Goal: Check status: Check status

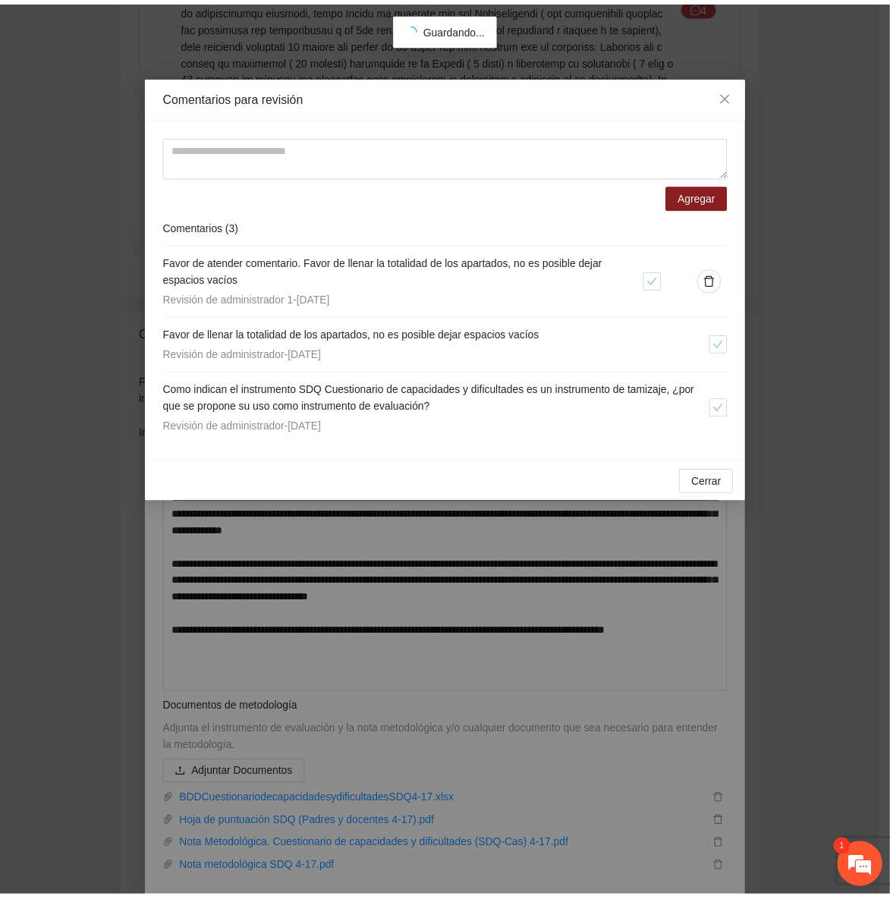
scroll to position [353, 0]
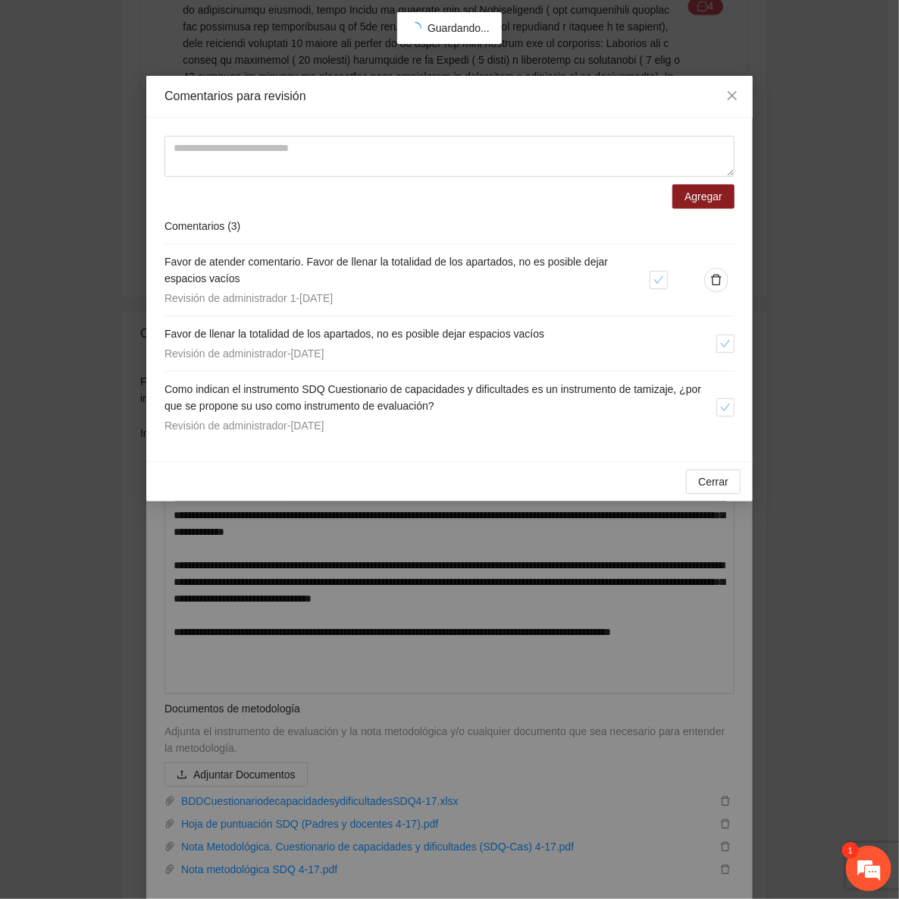
drag, startPoint x: 441, startPoint y: 344, endPoint x: 103, endPoint y: 296, distance: 341.0
click at [441, 345] on div "Revisión de administrador - [DATE]" at bounding box center [441, 353] width 552 height 17
click at [735, 94] on icon "close" at bounding box center [732, 95] width 9 height 9
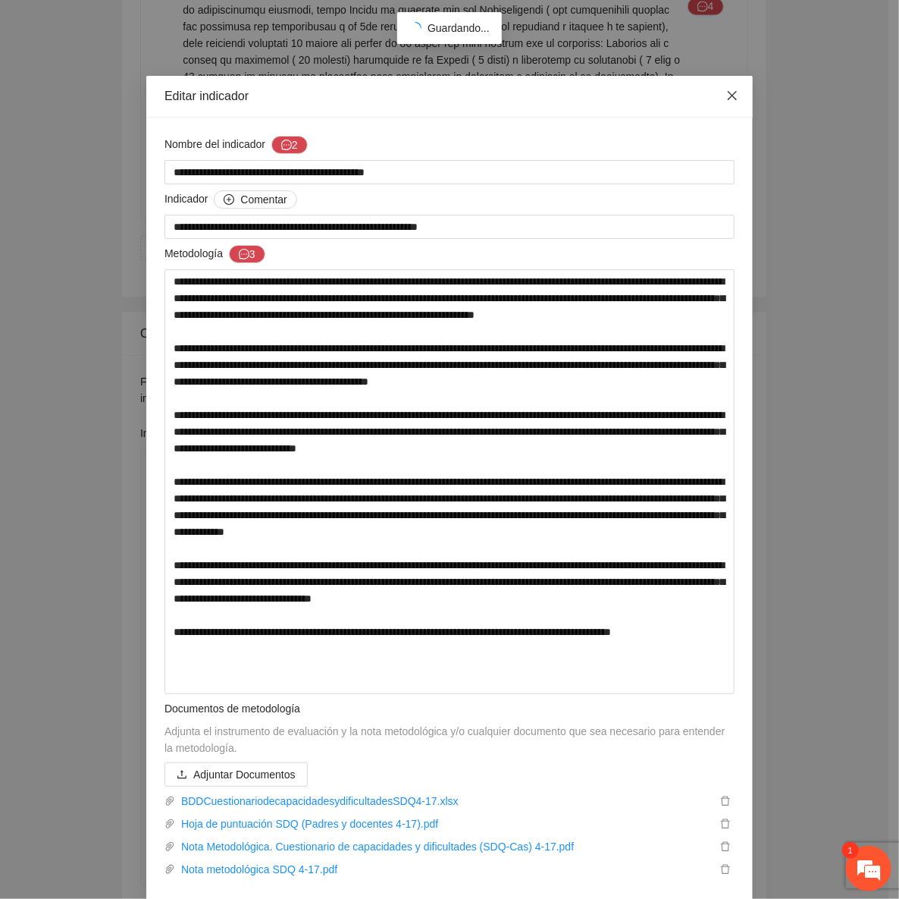
click at [733, 94] on icon "close" at bounding box center [733, 95] width 12 height 12
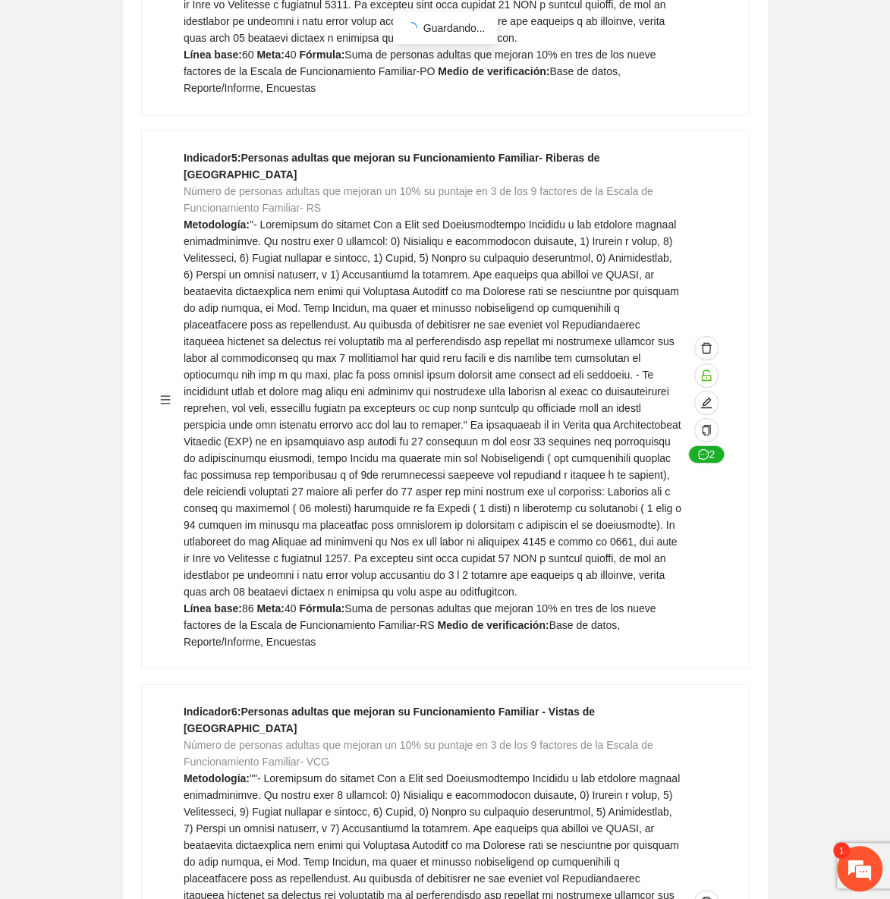
scroll to position [2826, 0]
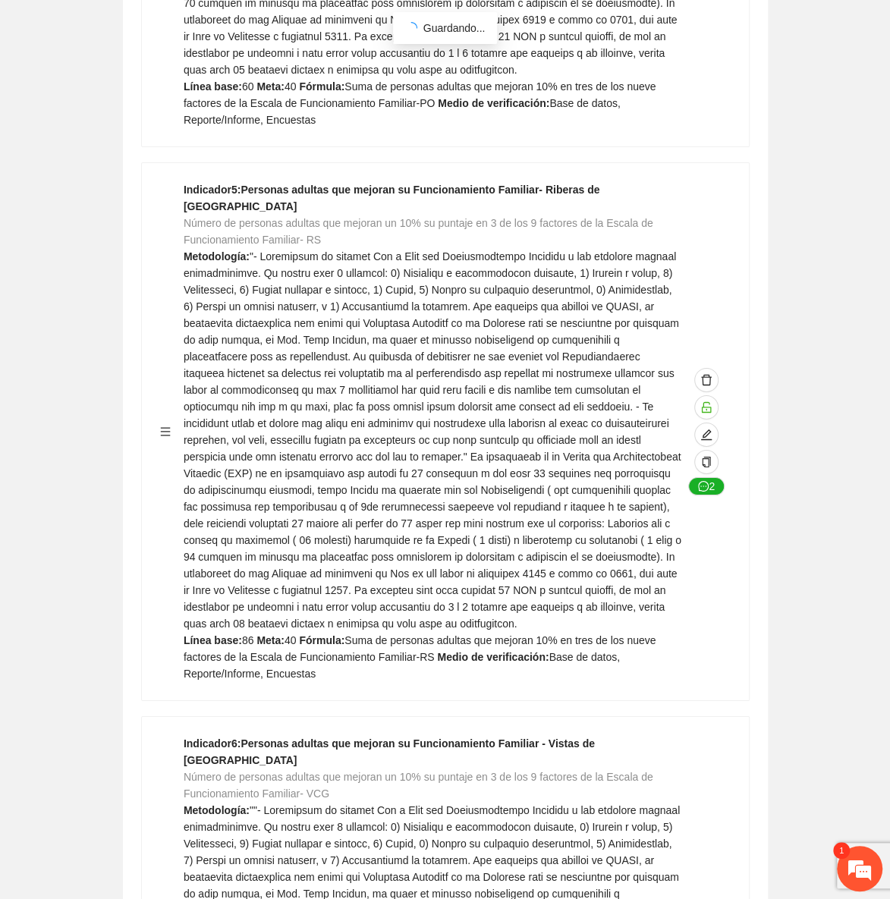
click at [210, 250] on span at bounding box center [432, 439] width 497 height 379
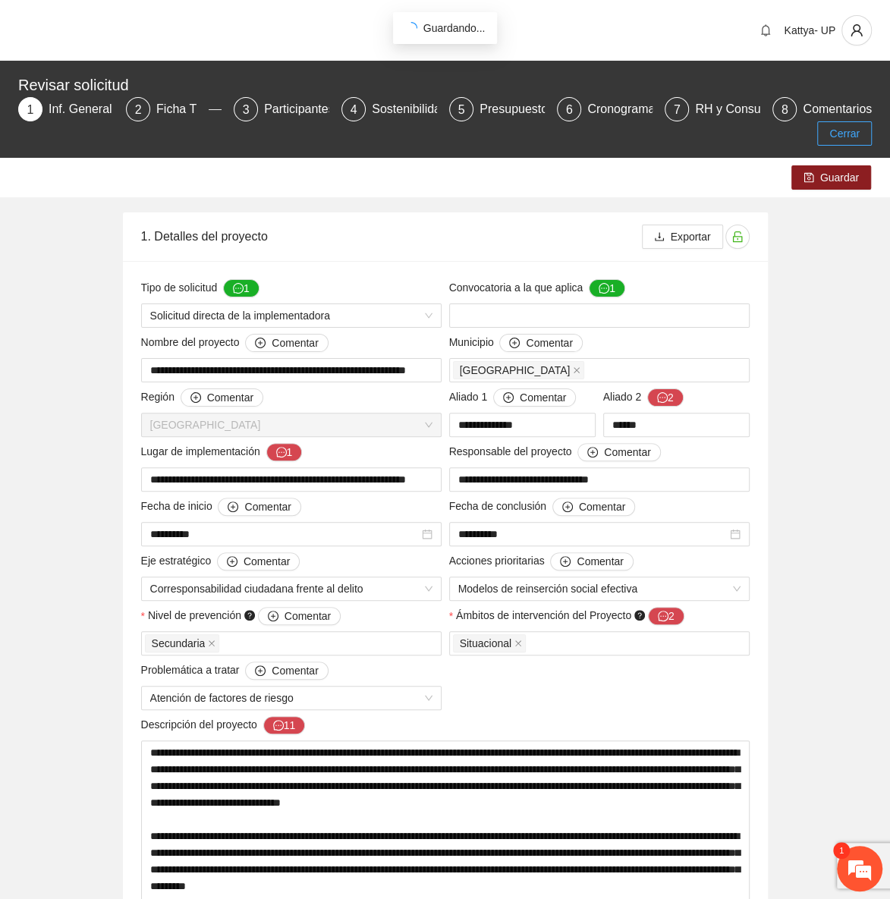
click at [851, 133] on span "Cerrar" at bounding box center [844, 133] width 30 height 17
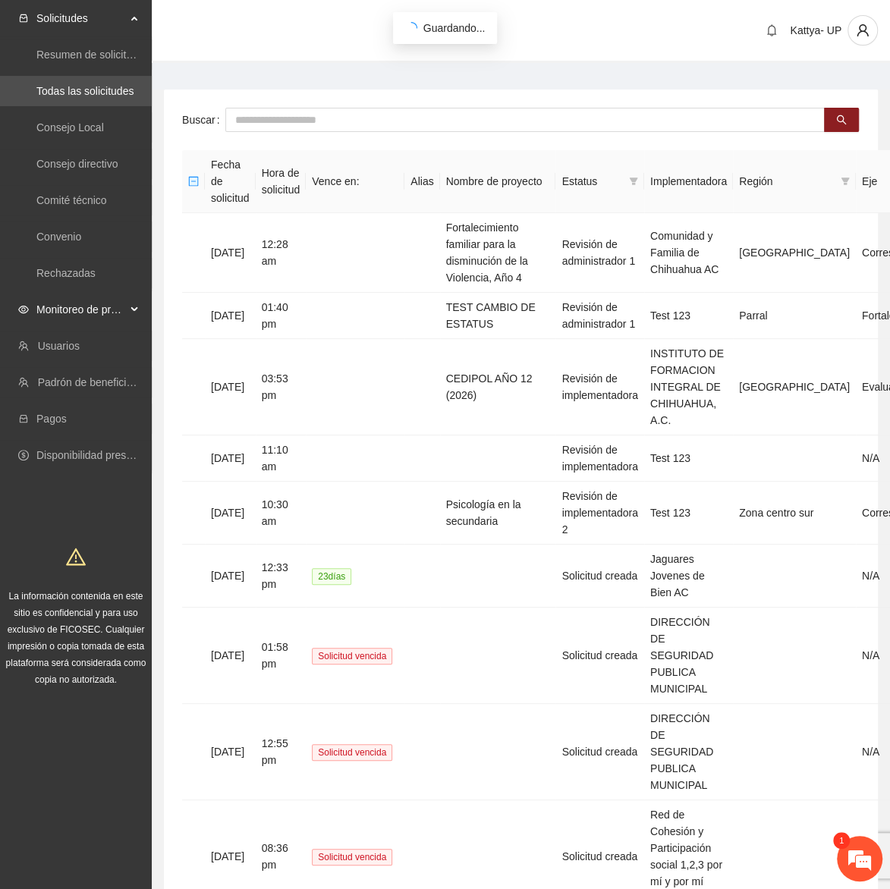
click at [88, 312] on span "Monitoreo de proyectos" at bounding box center [80, 309] width 89 height 30
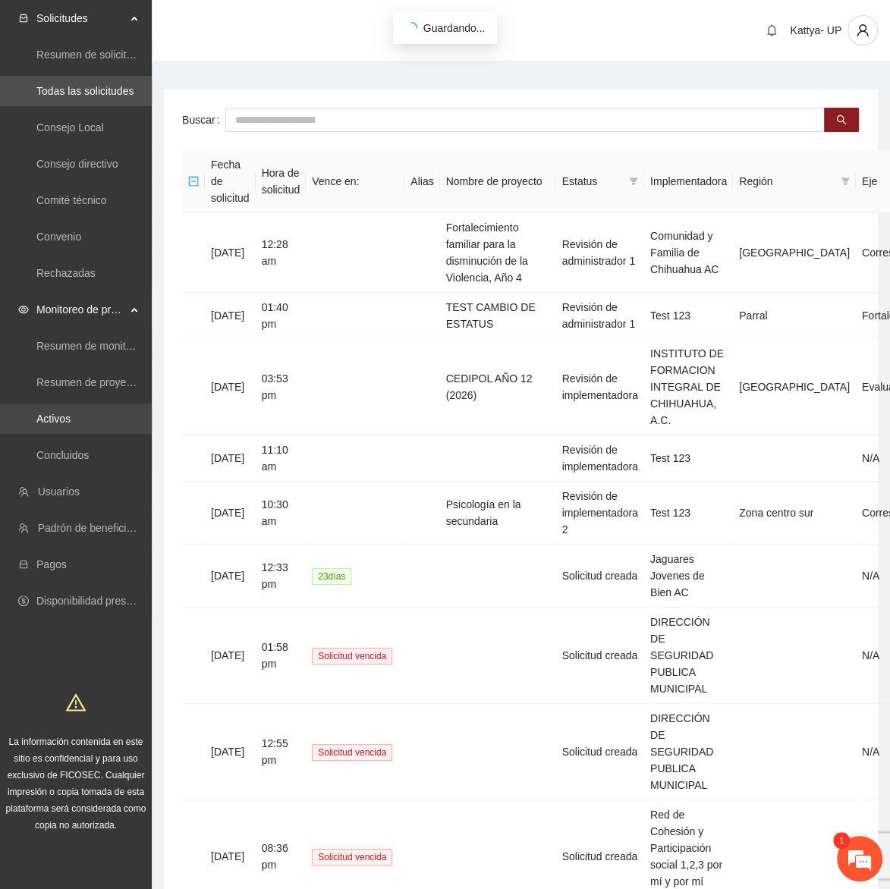
click at [67, 419] on link "Activos" at bounding box center [53, 419] width 34 height 12
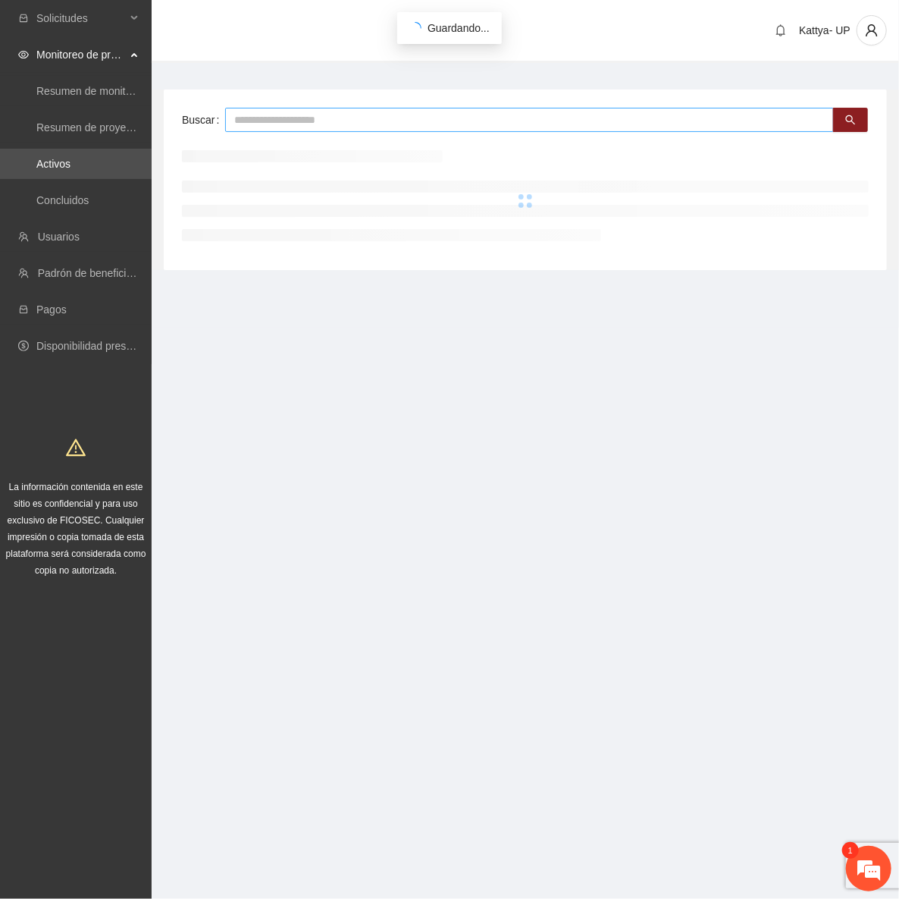
click at [308, 121] on input "text" at bounding box center [529, 120] width 609 height 24
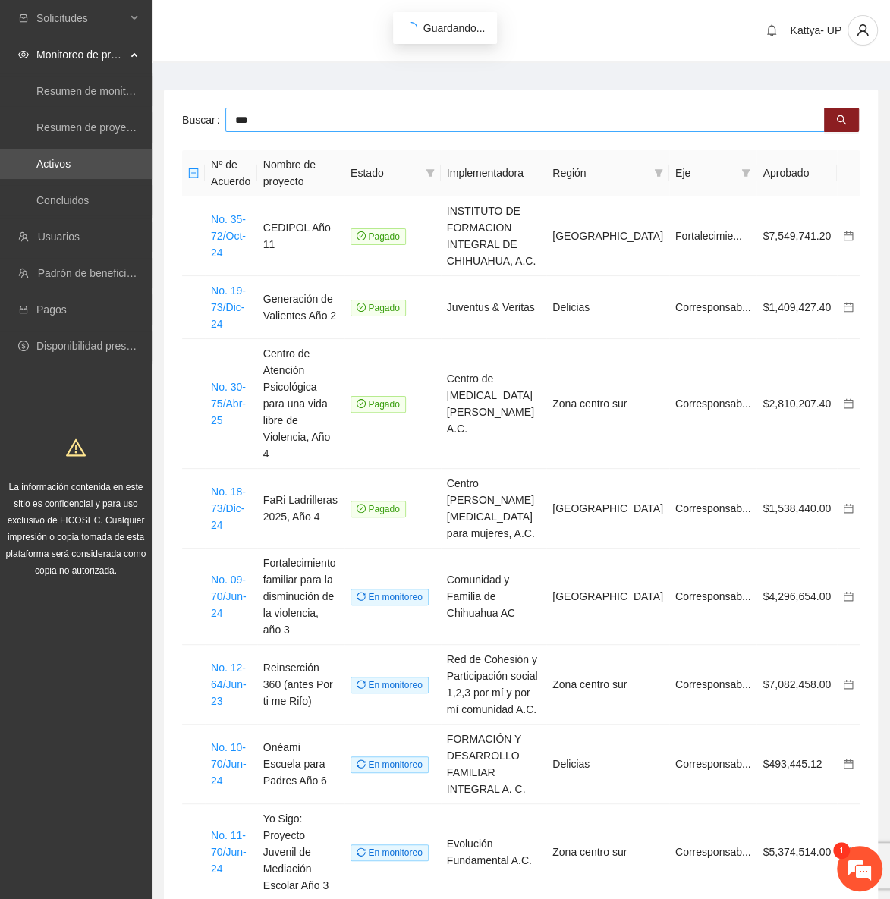
type input "***"
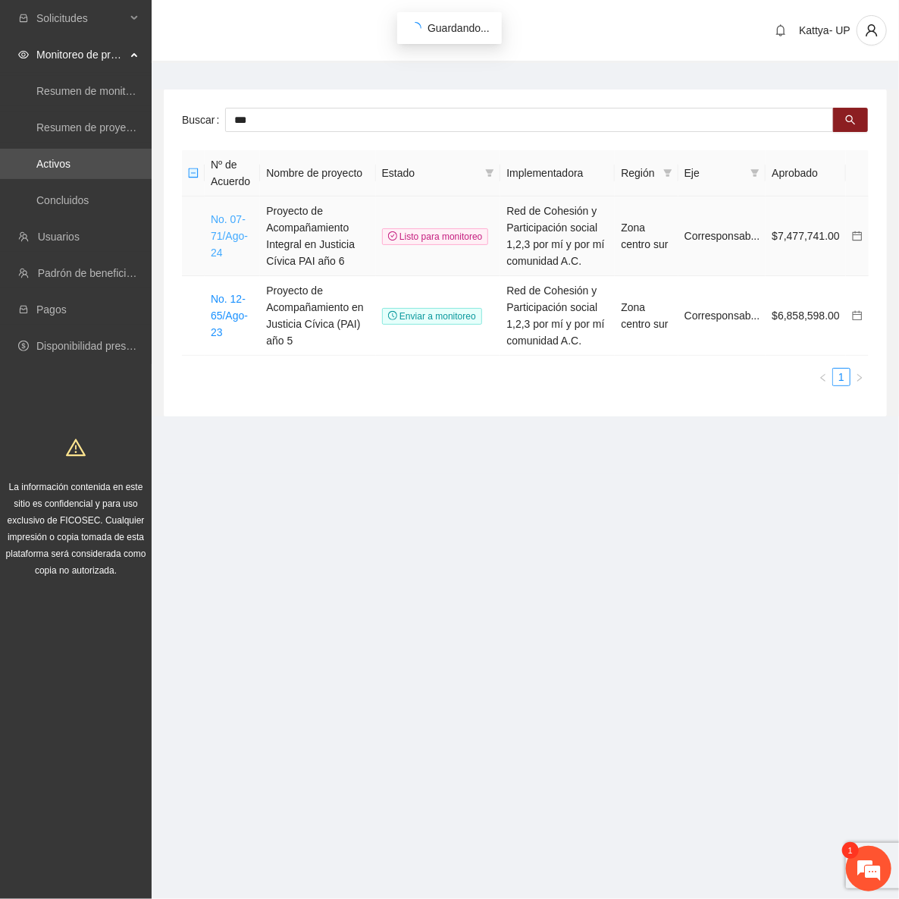
click at [237, 234] on link "No. 07-71/Ago-24" at bounding box center [229, 236] width 37 height 46
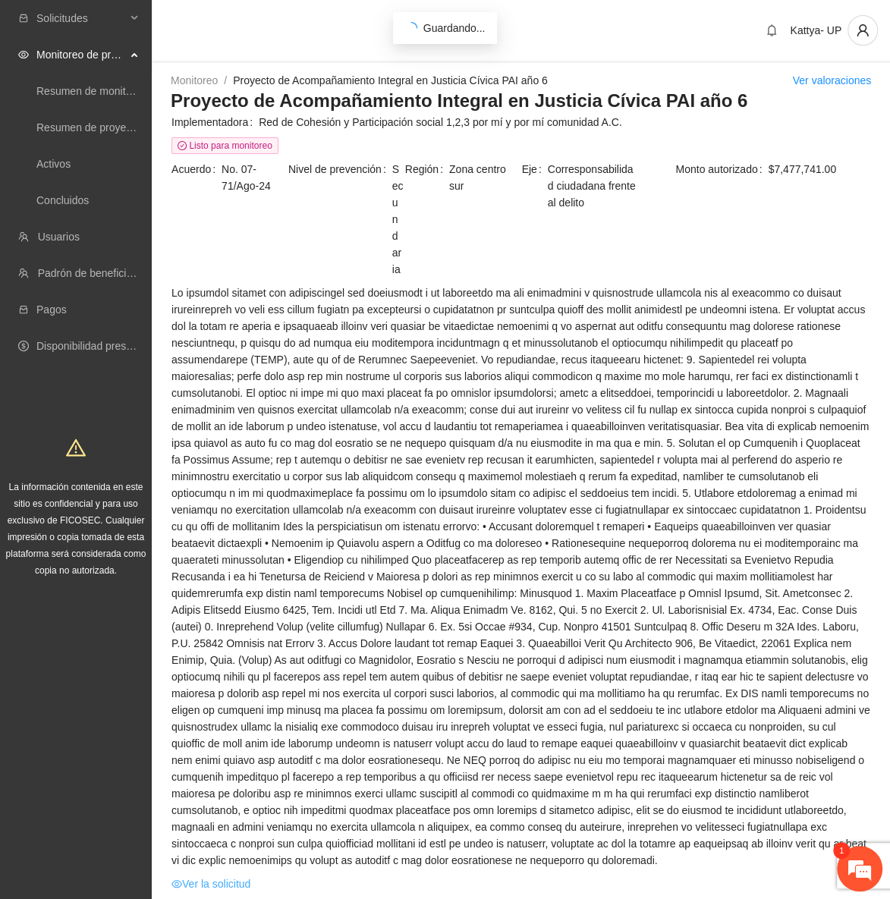
click at [217, 875] on link "Ver la solicitud" at bounding box center [210, 883] width 79 height 17
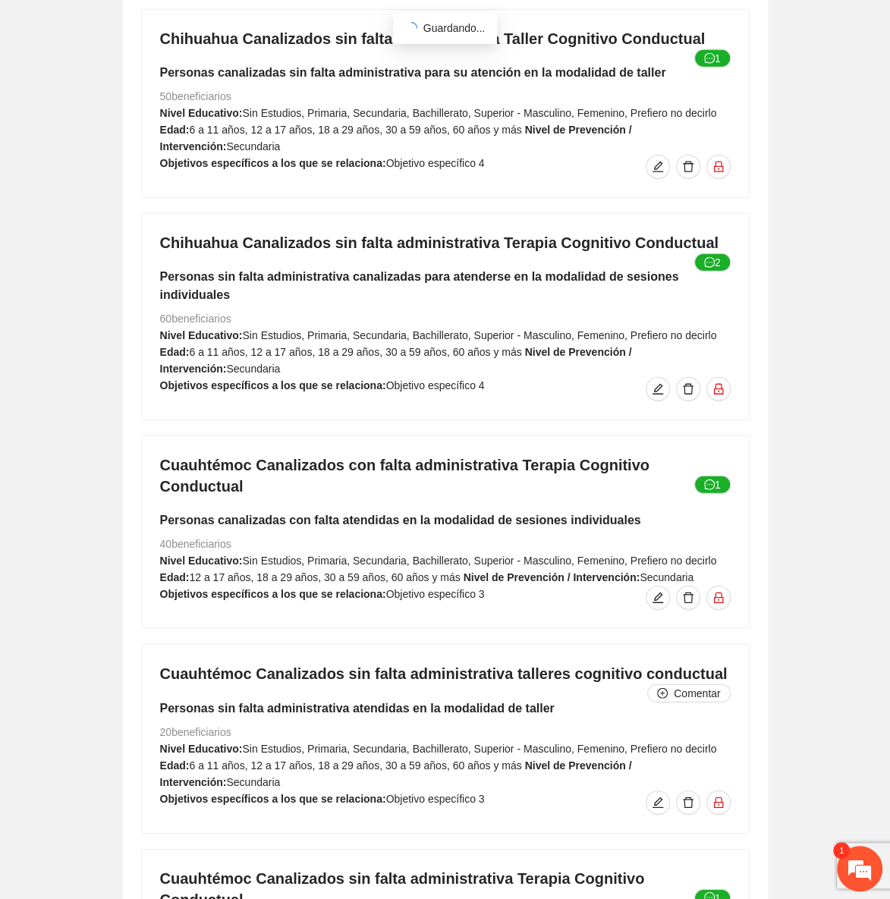
scroll to position [7199, 0]
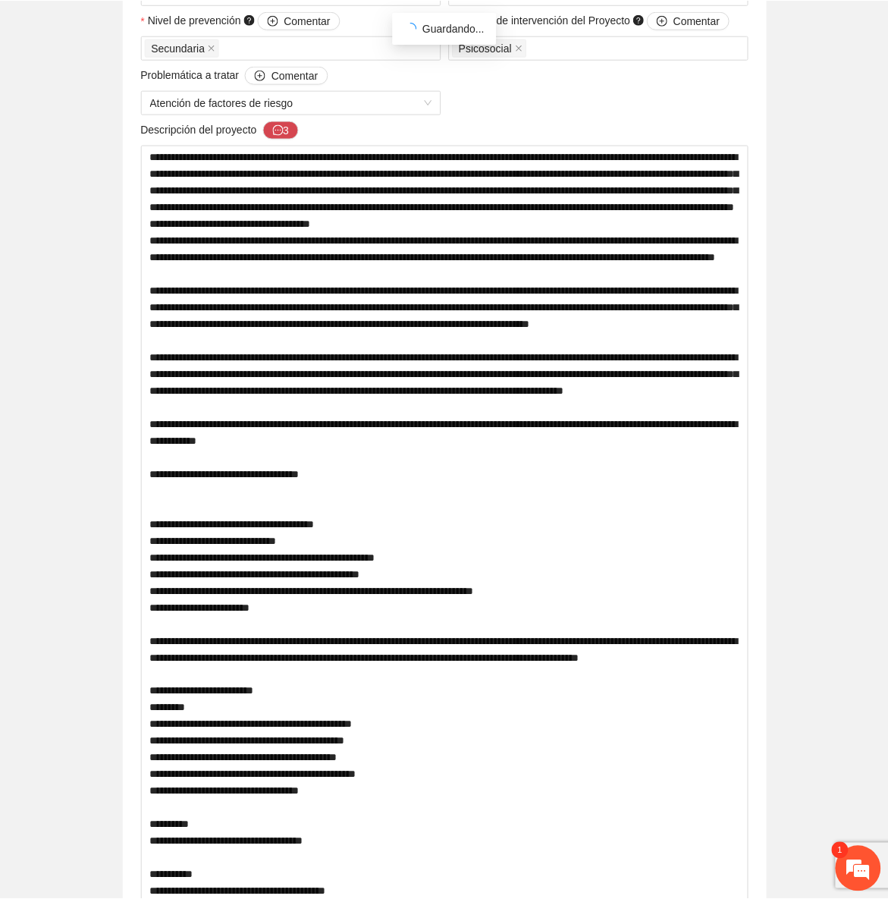
scroll to position [0, 0]
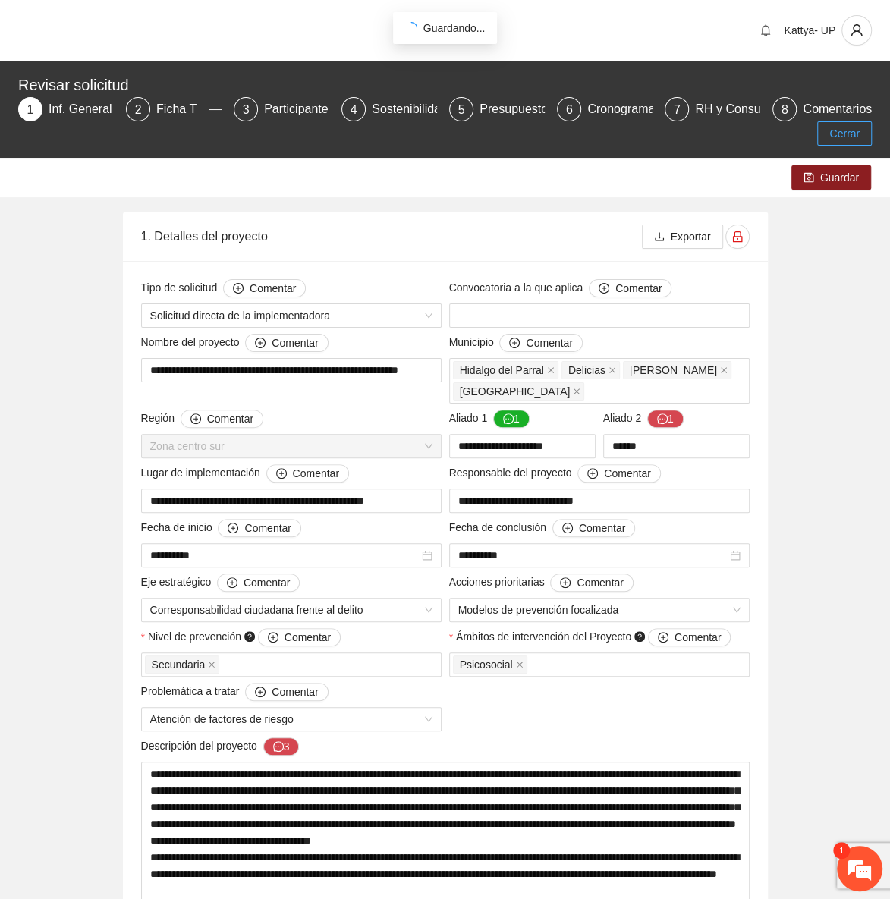
click at [848, 134] on span "Cerrar" at bounding box center [844, 133] width 30 height 17
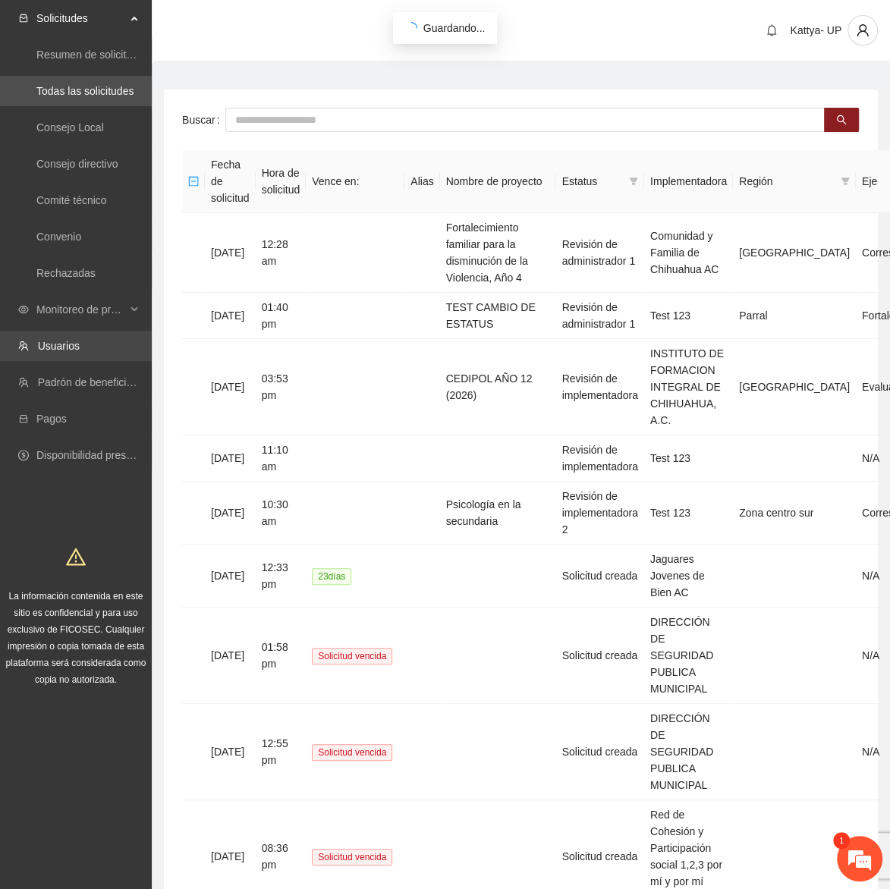
click at [70, 343] on link "Usuarios" at bounding box center [59, 346] width 42 height 12
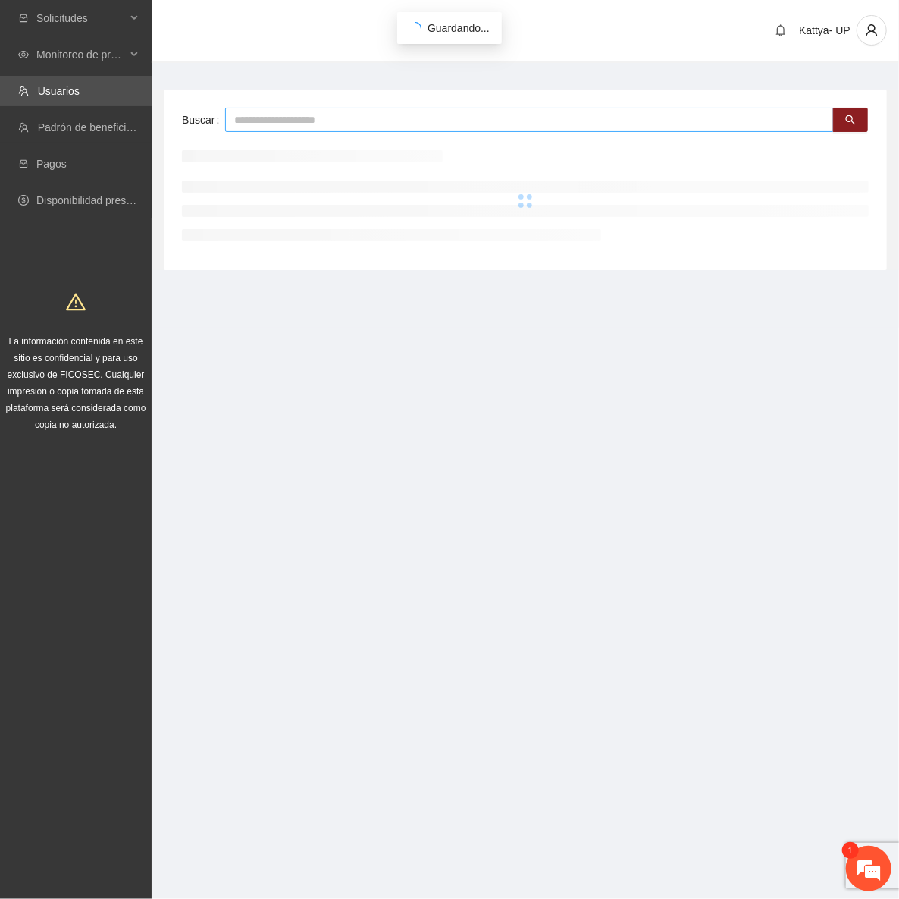
click at [288, 115] on input "text" at bounding box center [529, 120] width 609 height 24
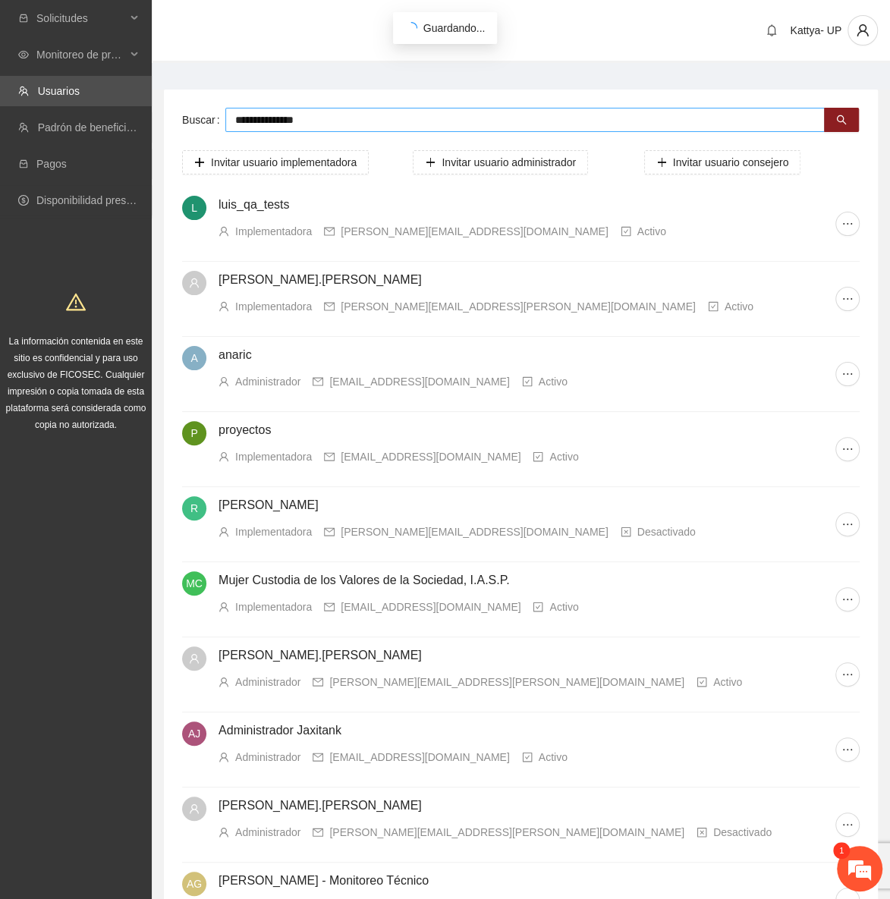
type input "**********"
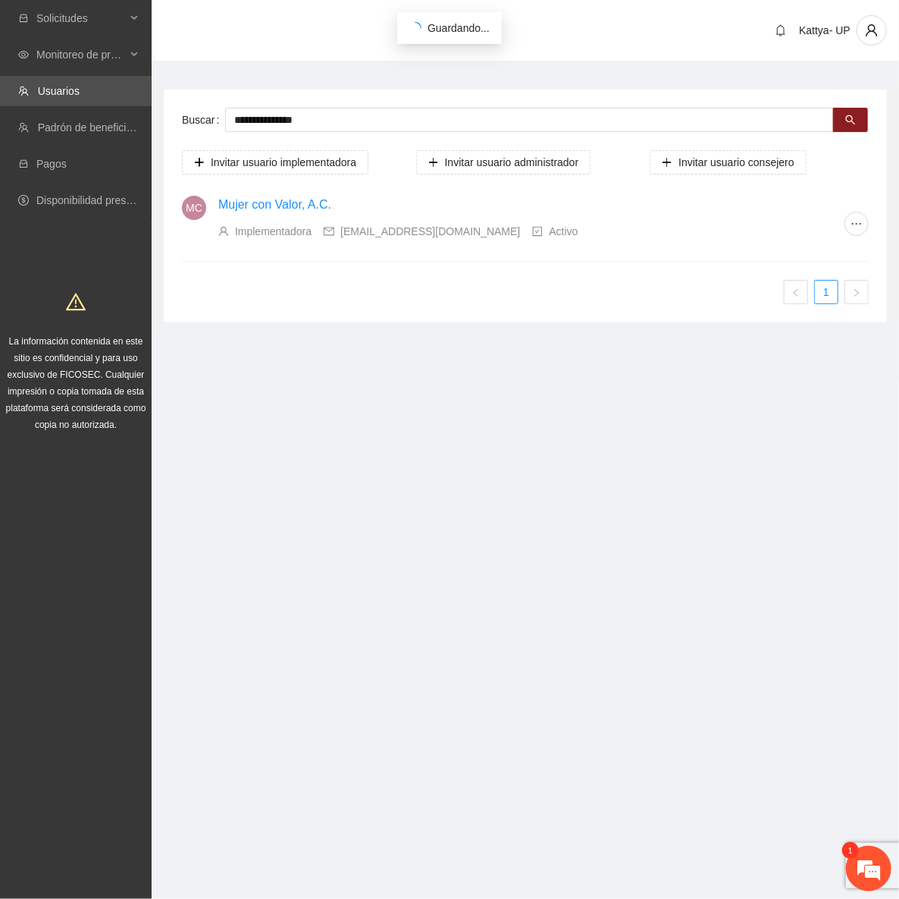
click at [325, 206] on link "Mujer con Valor, A.C." at bounding box center [274, 204] width 113 height 13
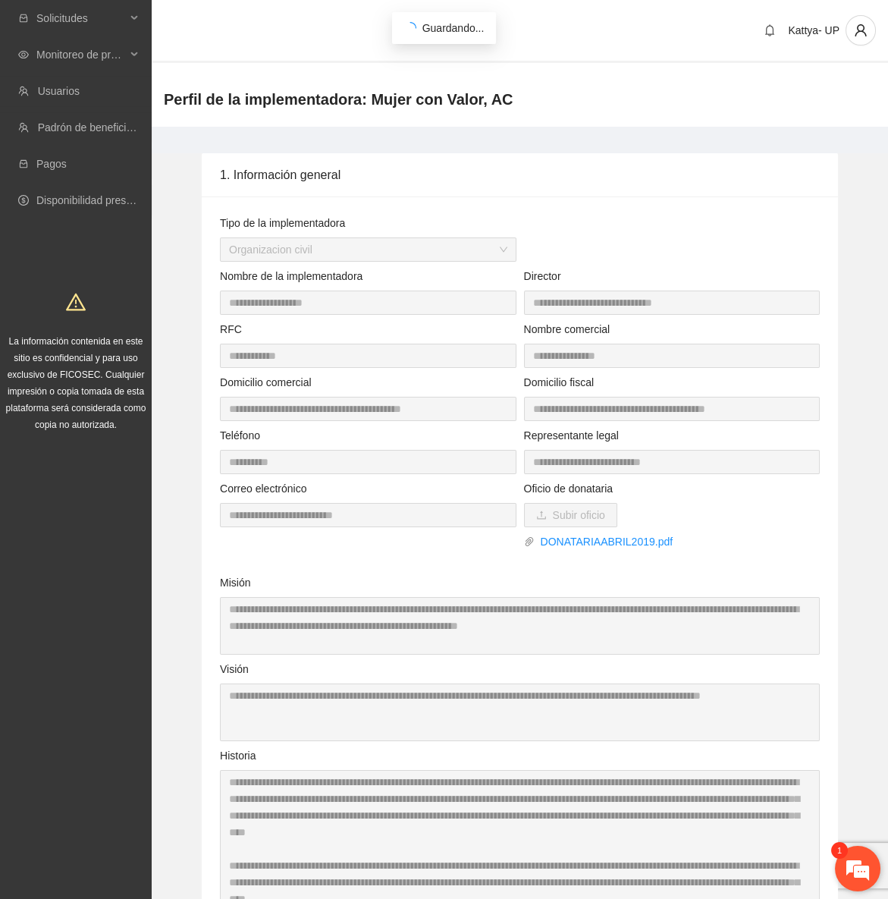
click at [849, 861] on em at bounding box center [857, 868] width 41 height 41
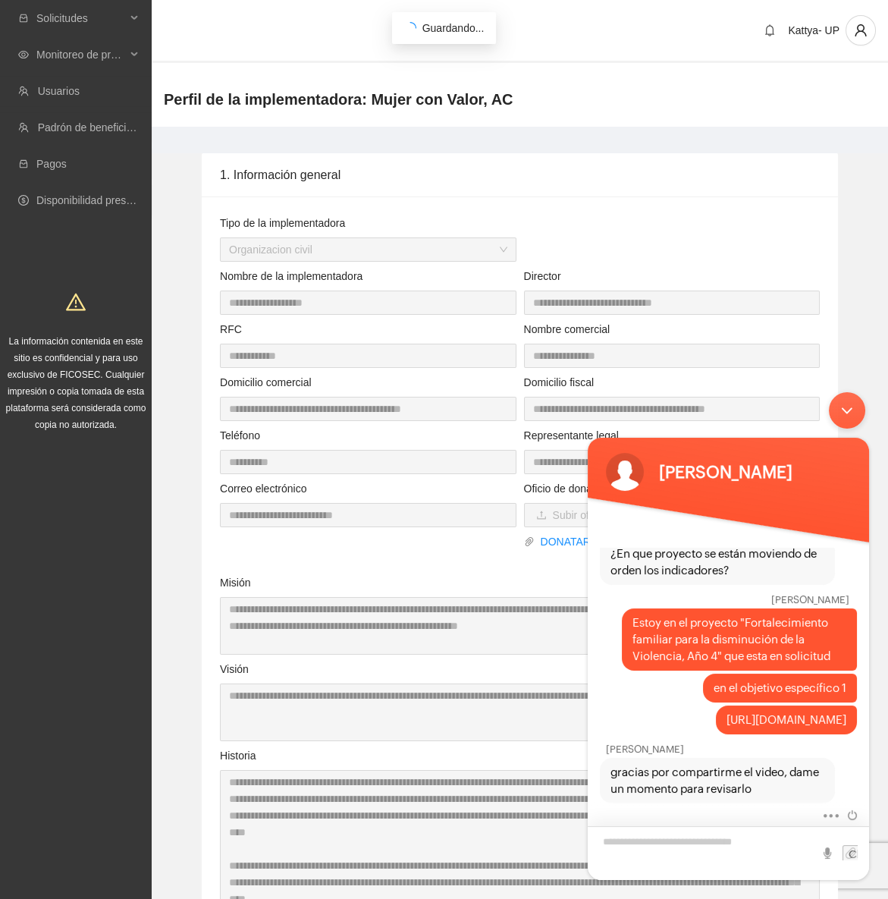
click at [718, 851] on textarea "Escriba su mensaje y pulse “Intro”" at bounding box center [728, 853] width 281 height 54
type textarea "*"
type textarea "**********"
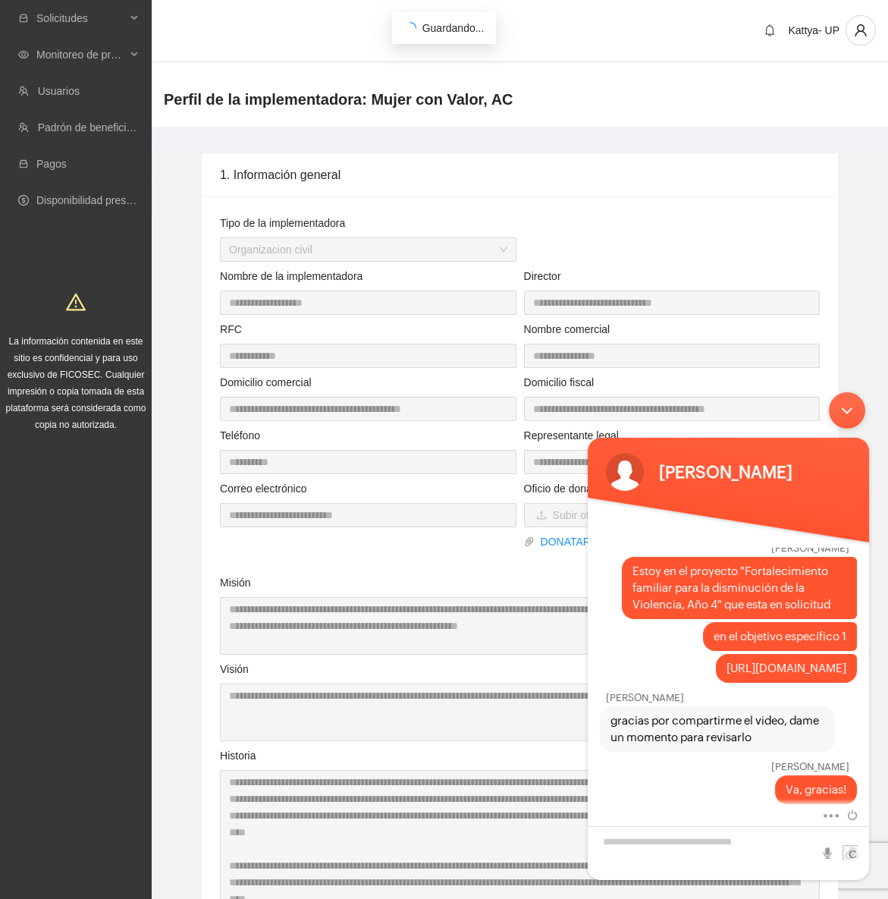
click at [832, 412] on div "Minimizar ventana de chat en vivo" at bounding box center [847, 410] width 36 height 36
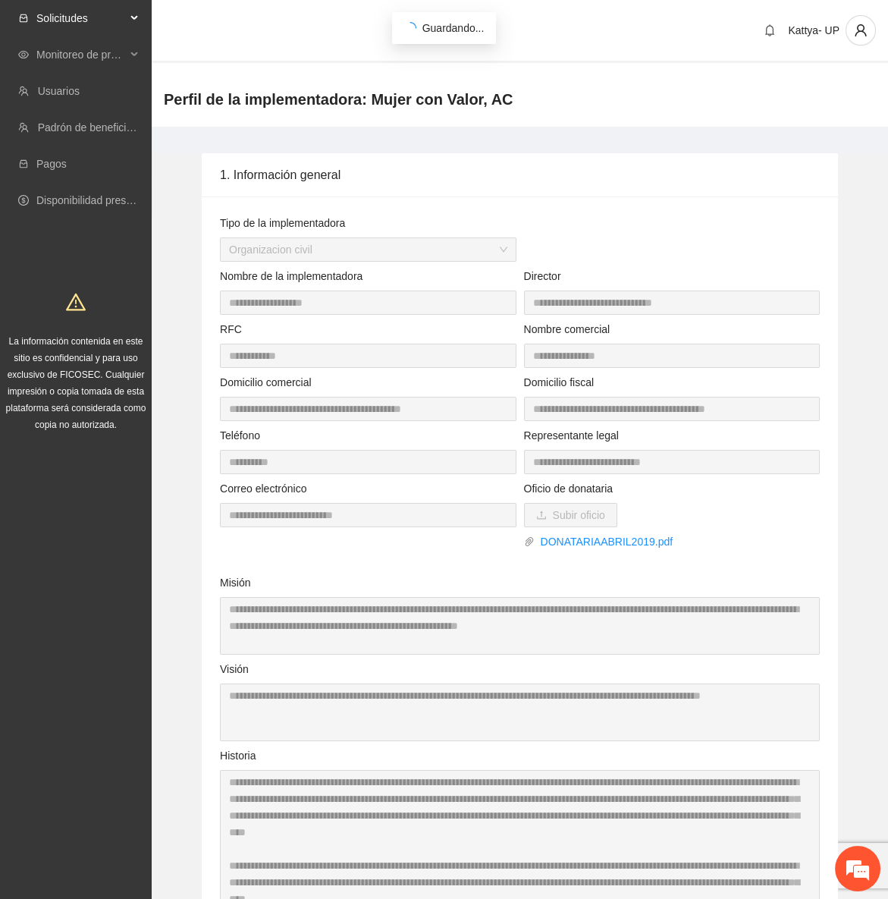
click at [95, 20] on span "Solicitudes" at bounding box center [80, 18] width 89 height 30
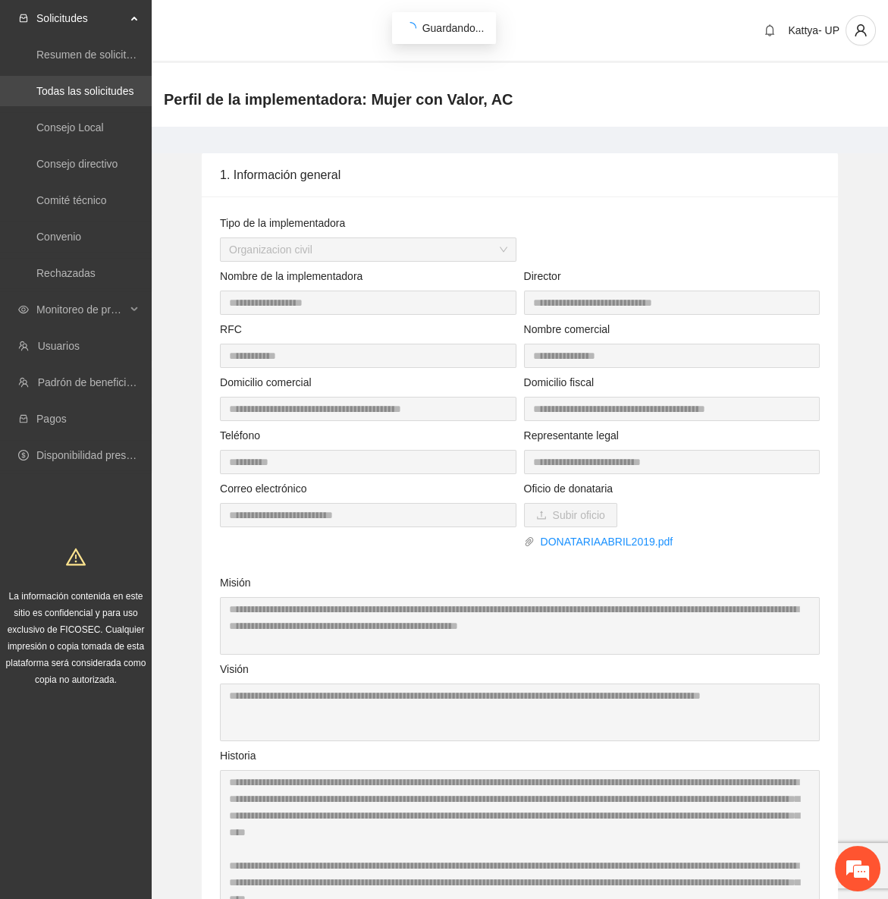
click at [91, 96] on link "Todas las solicitudes" at bounding box center [84, 91] width 97 height 12
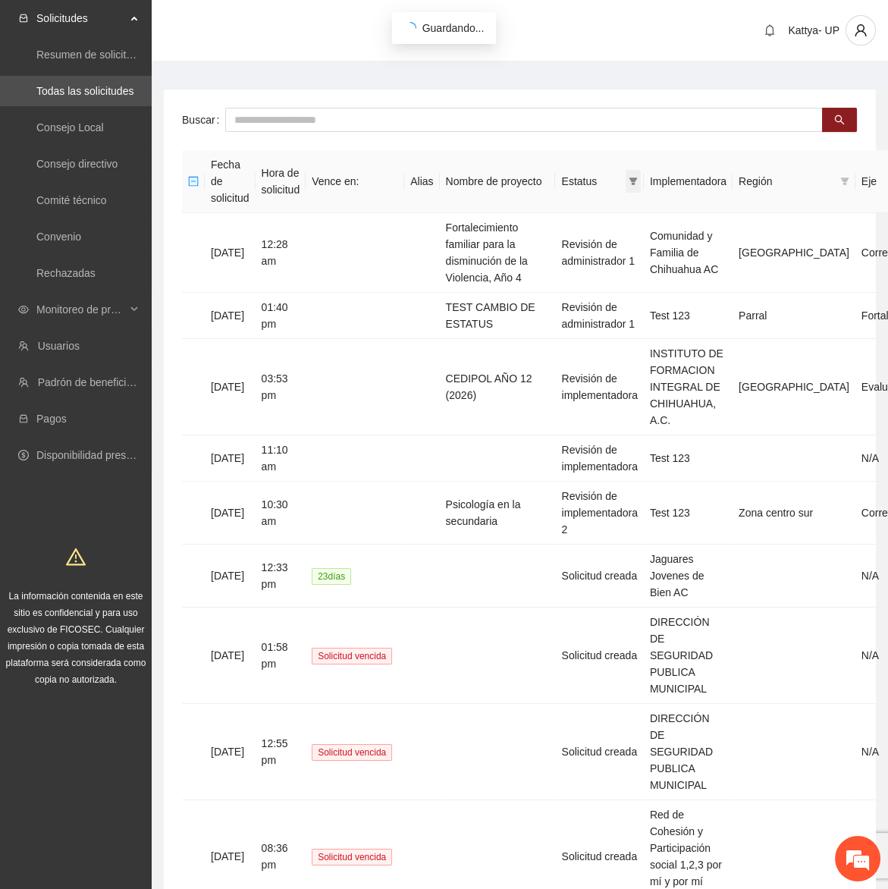
click at [638, 177] on icon "filter" at bounding box center [633, 181] width 9 height 9
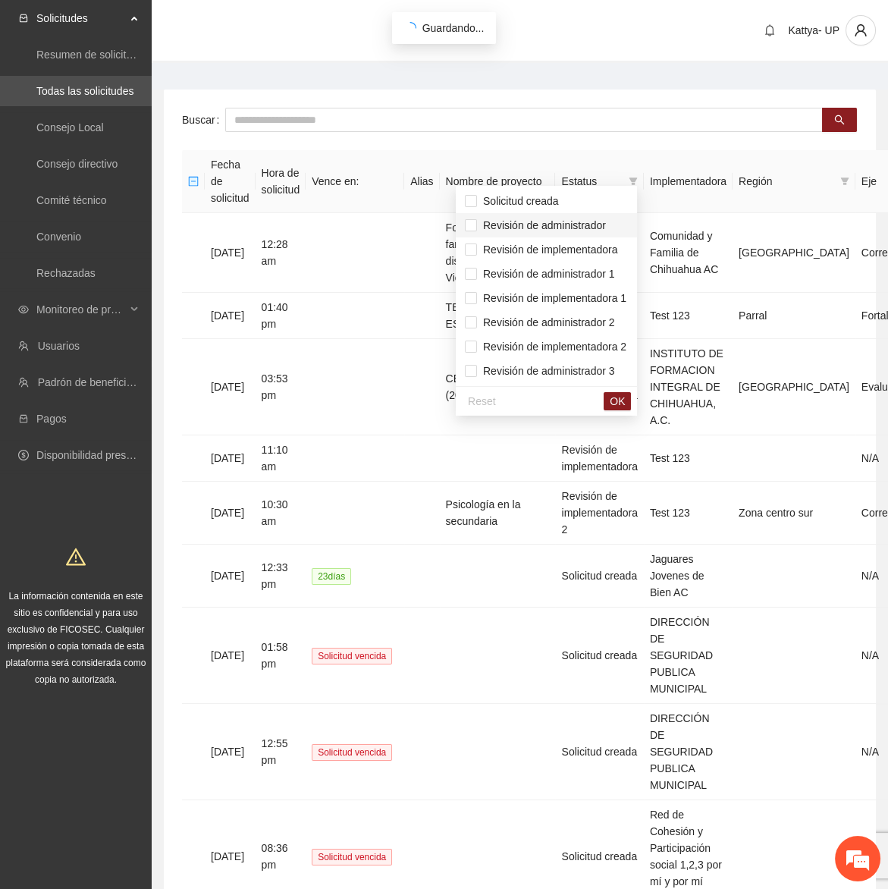
click at [587, 215] on li "Revisión de administrador" at bounding box center [546, 225] width 181 height 24
click at [591, 279] on span "Revisión de administrador 1" at bounding box center [546, 274] width 138 height 12
drag, startPoint x: 601, startPoint y: 319, endPoint x: 632, endPoint y: 413, distance: 99.3
click at [601, 319] on span "Revisión de administrador 2" at bounding box center [546, 322] width 138 height 12
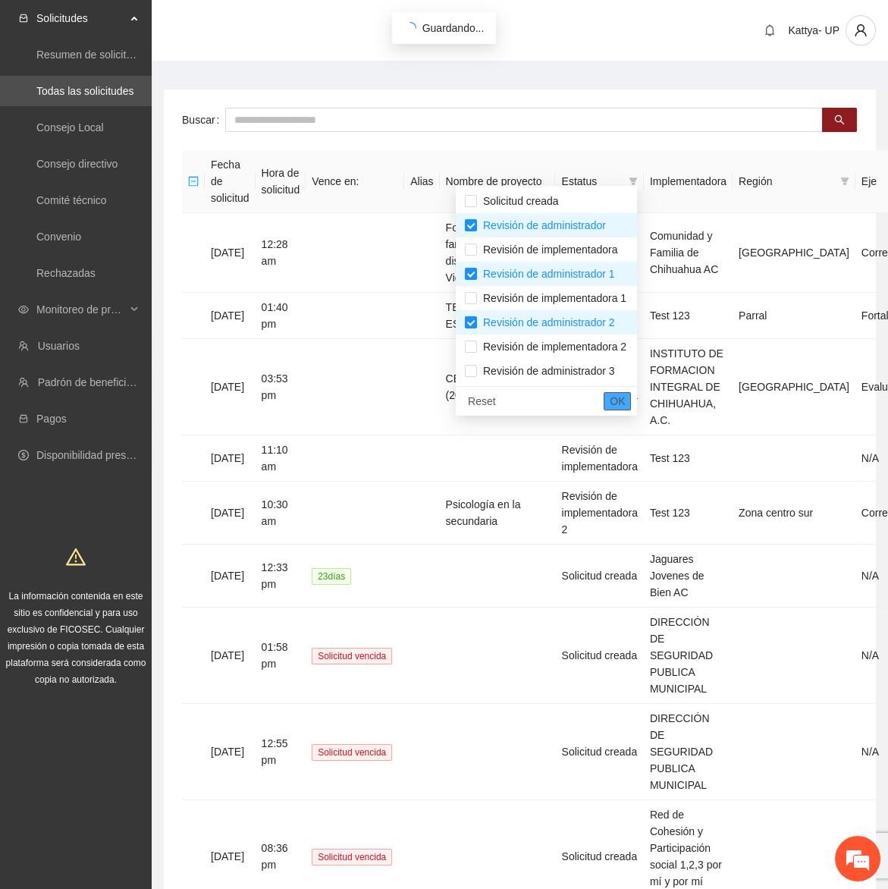
click at [625, 403] on span "OK" at bounding box center [617, 401] width 15 height 17
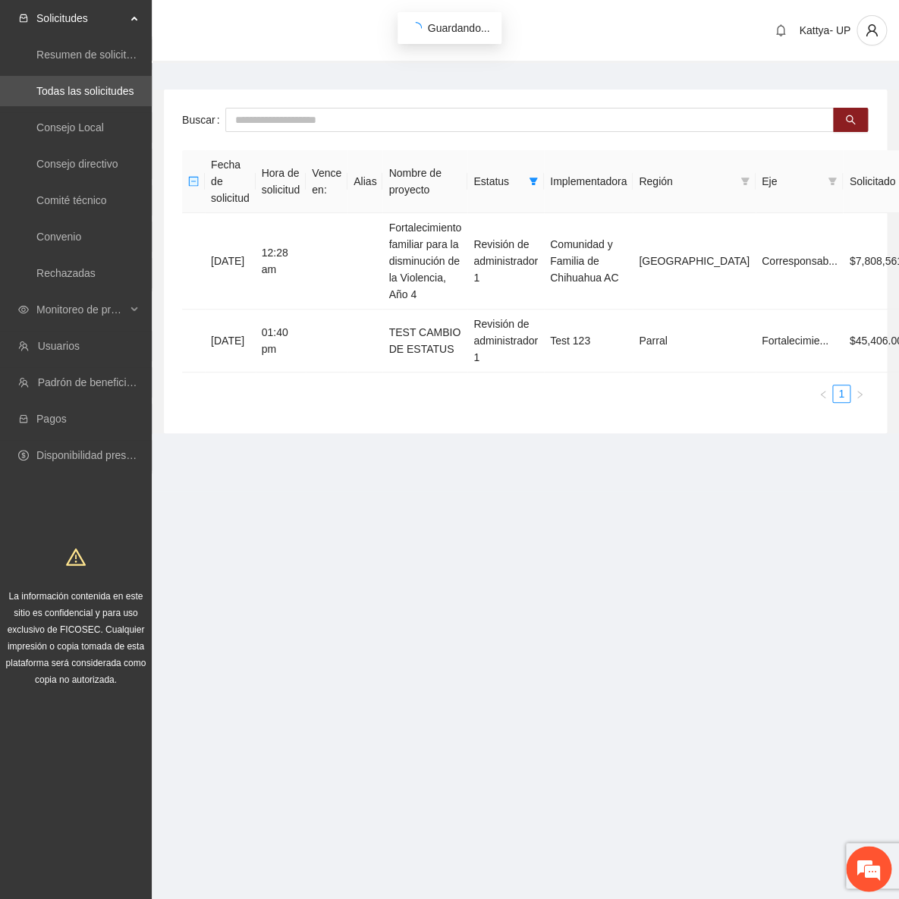
click at [717, 499] on section "Solicitudes Resumen de solicitudes por aprobar Todas las solicitudes Consejo Lo…" at bounding box center [449, 449] width 899 height 899
click at [447, 219] on td "Fortalecimiento familiar para la disminución de la Violencia, Año 4" at bounding box center [424, 261] width 85 height 96
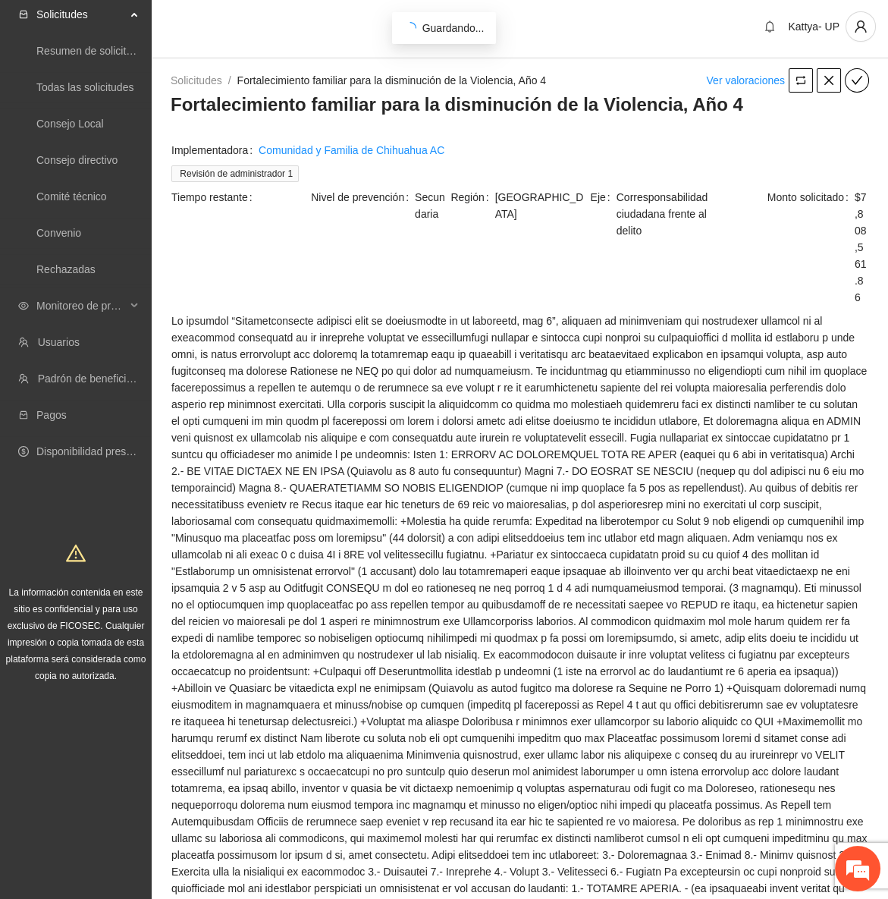
scroll to position [275, 0]
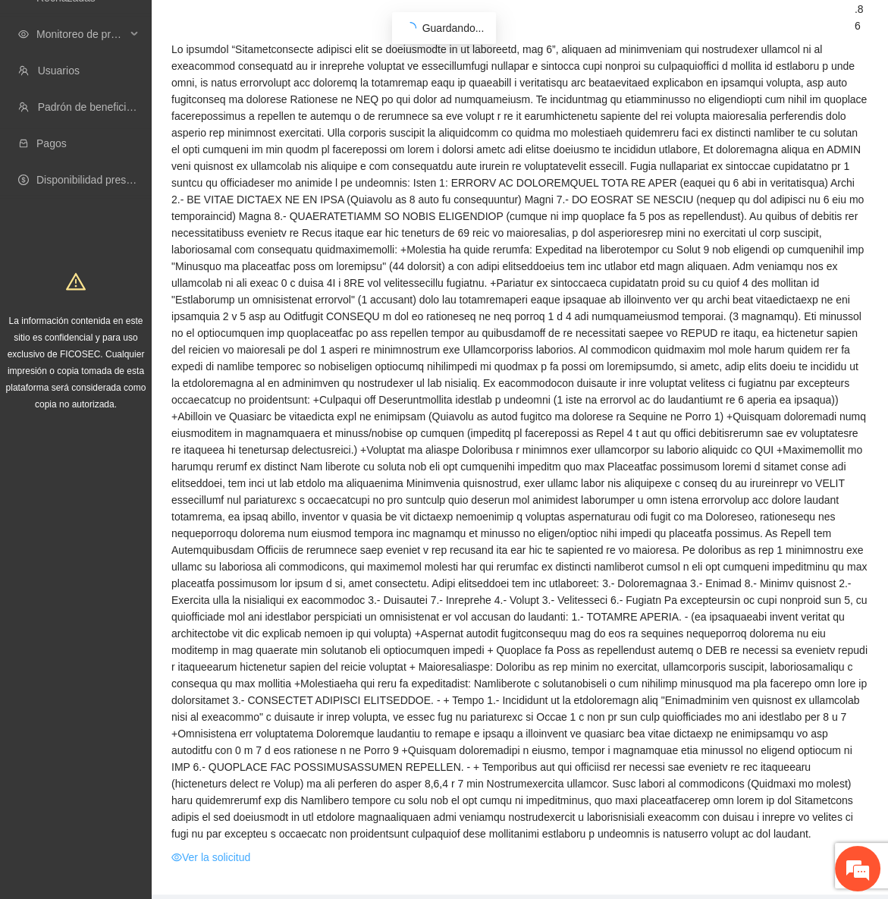
click at [250, 849] on link "Ver la solicitud" at bounding box center [210, 857] width 79 height 17
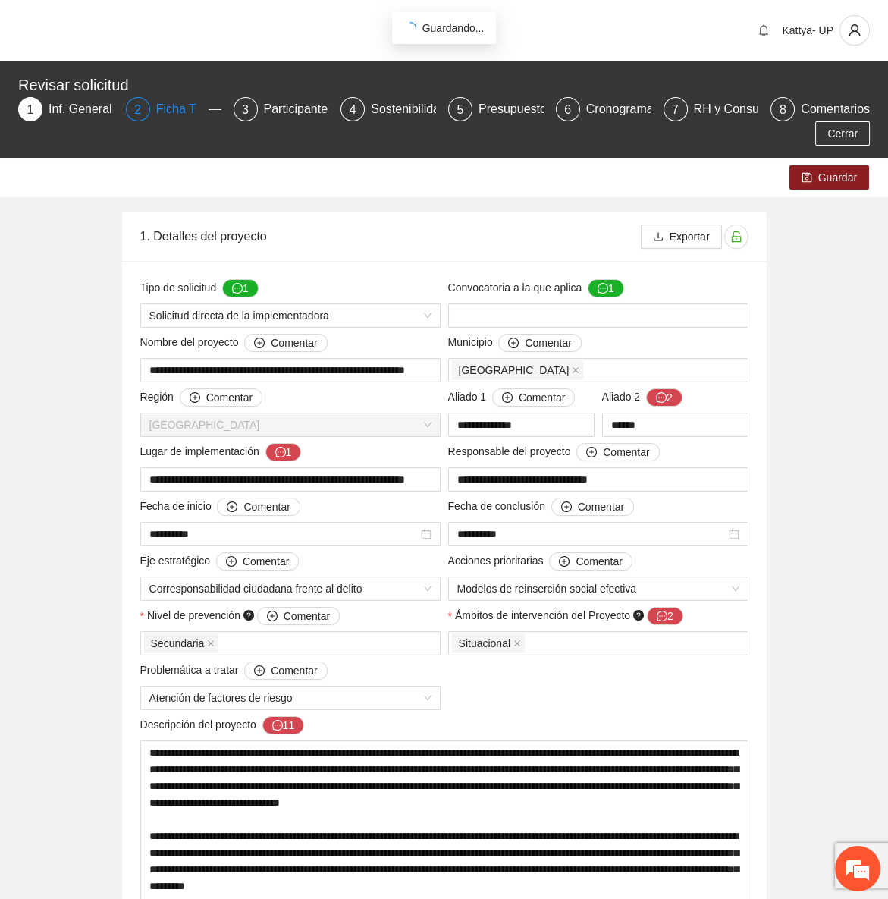
click at [156, 108] on div "Ficha T" at bounding box center [182, 109] width 52 height 24
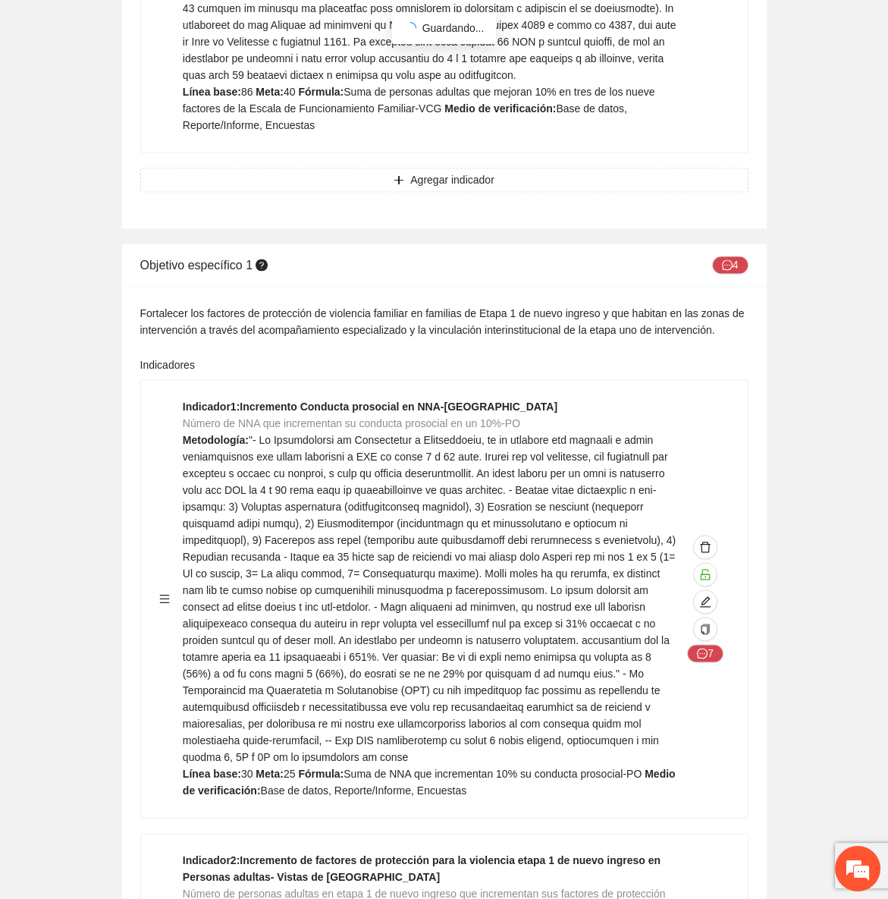
scroll to position [3723, 0]
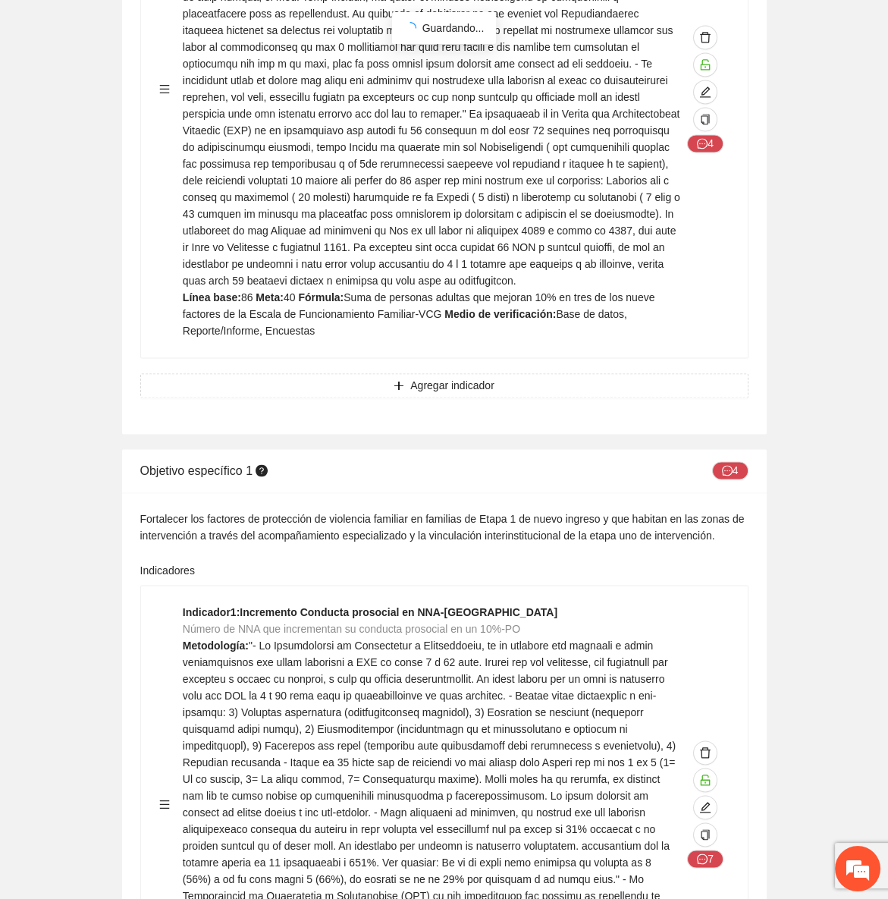
click at [441, 639] on span at bounding box center [429, 803] width 493 height 329
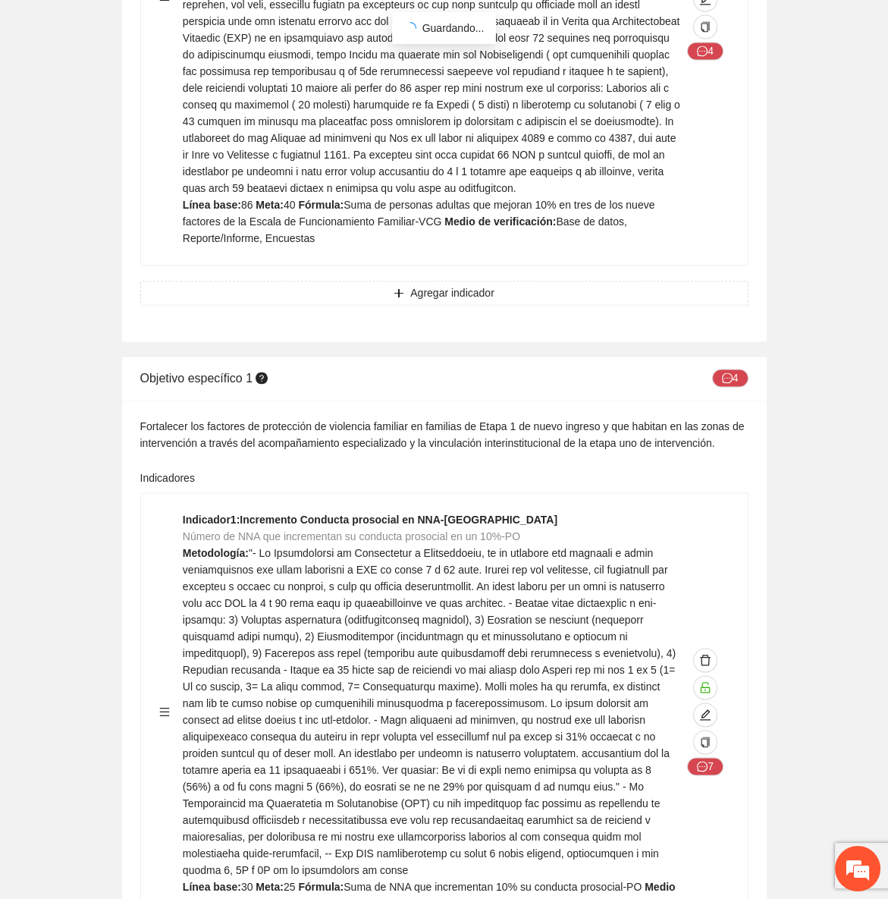
scroll to position [3860, 0]
